Goal: Task Accomplishment & Management: Use online tool/utility

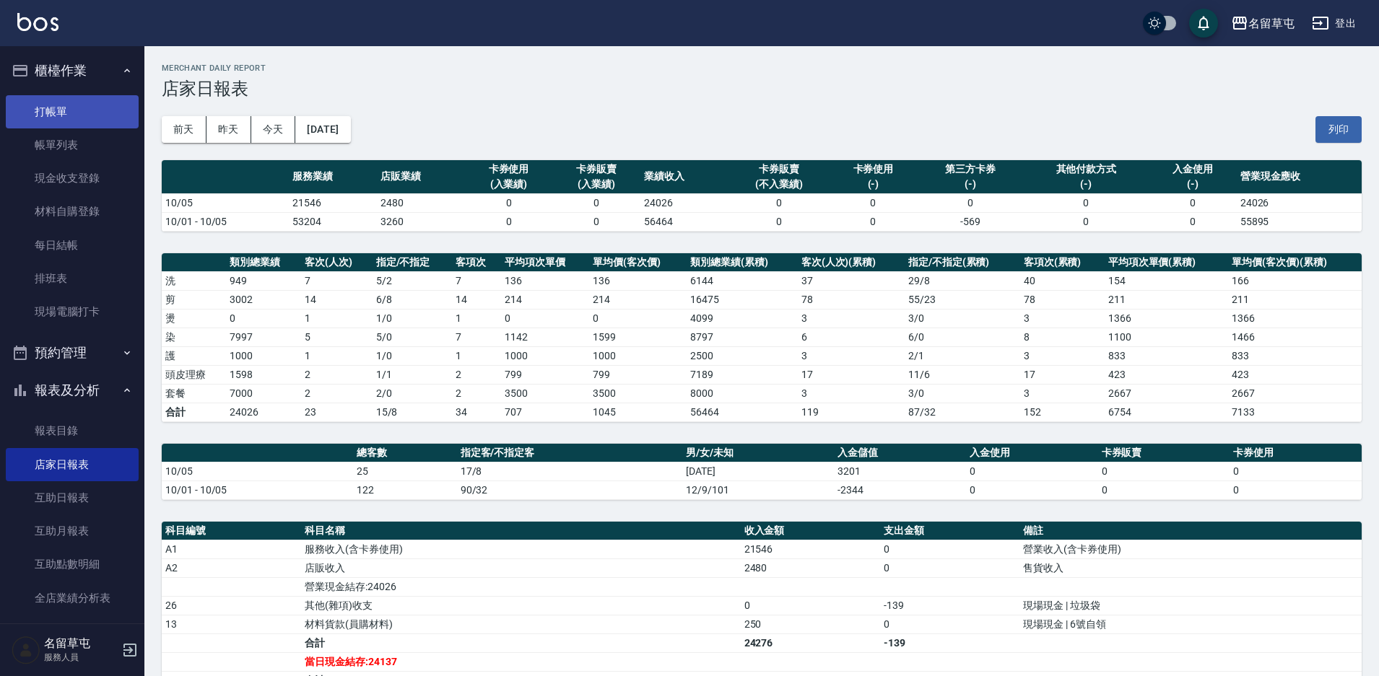
click at [61, 103] on link "打帳單" at bounding box center [72, 111] width 133 height 33
